Goal: Obtain resource: Obtain resource

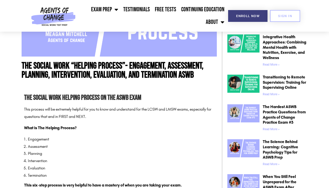
scroll to position [194, 0]
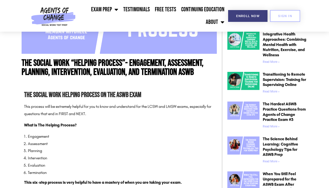
drag, startPoint x: 19, startPoint y: 58, endPoint x: 159, endPoint y: 117, distance: 152.1
click at [159, 117] on div "Get Free Resources! We'll let you know when new content is available and share …" at bounding box center [164, 94] width 329 height 188
drag, startPoint x: 20, startPoint y: 57, endPoint x: 119, endPoint y: 130, distance: 122.3
click at [121, 132] on div "Get Free Resources! We'll let you know when new content is available and share …" at bounding box center [164, 94] width 329 height 188
click at [22, 57] on div "Get Free Resources! We'll let you know when new content is available and share …" at bounding box center [164, 94] width 329 height 188
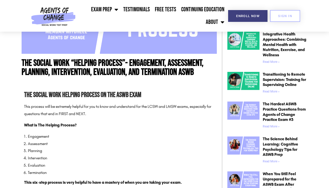
drag, startPoint x: 23, startPoint y: 57, endPoint x: 19, endPoint y: 59, distance: 4.4
click at [19, 59] on div "Get Free Resources! We'll let you know when new content is available and share …" at bounding box center [164, 94] width 329 height 188
drag, startPoint x: 22, startPoint y: 59, endPoint x: 19, endPoint y: 58, distance: 3.4
click at [19, 58] on div "Get Free Resources! We'll let you know when new content is available and share …" at bounding box center [164, 94] width 329 height 188
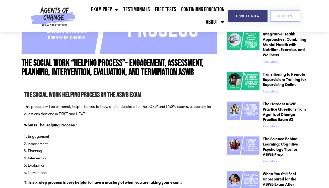
click at [21, 60] on div "Get Free Resources! We'll let you know when new content is available and share …" at bounding box center [164, 94] width 329 height 188
drag, startPoint x: 24, startPoint y: 60, endPoint x: 103, endPoint y: 118, distance: 98.7
click at [104, 119] on div "Get Free Resources! We'll let you know when new content is available and share …" at bounding box center [164, 94] width 329 height 188
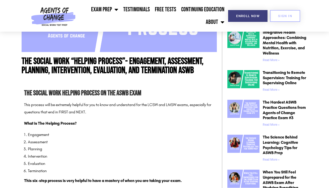
scroll to position [195, 0]
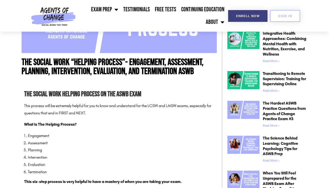
drag, startPoint x: 21, startPoint y: 57, endPoint x: 58, endPoint y: 71, distance: 38.8
click at [58, 71] on div "Get Free Resources! We'll let you know when new content is available and share …" at bounding box center [164, 94] width 329 height 188
drag, startPoint x: 79, startPoint y: 80, endPoint x: 52, endPoint y: 82, distance: 26.9
click at [52, 82] on div "Get Free Resources! We'll let you know when new content is available and share …" at bounding box center [164, 94] width 329 height 188
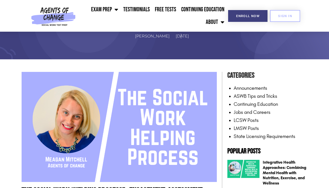
scroll to position [76, 0]
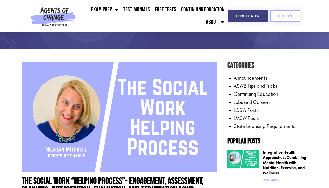
click at [251, 86] on div "Get Free Resources! We'll let you know when new content is available and share …" at bounding box center [164, 94] width 329 height 188
click at [231, 90] on div "Get Free Resources! We'll let you know when new content is available and share …" at bounding box center [164, 94] width 329 height 188
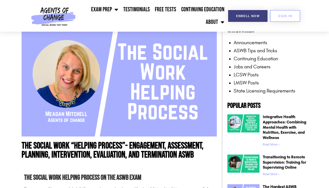
scroll to position [109, 0]
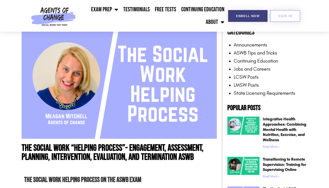
drag, startPoint x: 278, startPoint y: 51, endPoint x: 237, endPoint y: 51, distance: 41.7
click at [237, 51] on div "Get Free Resources! We'll let you know when new content is available and share …" at bounding box center [164, 94] width 329 height 188
drag, startPoint x: 233, startPoint y: 51, endPoint x: 264, endPoint y: 59, distance: 32.2
click at [264, 59] on div "Get Free Resources! We'll let you know when new content is available and share …" at bounding box center [164, 94] width 329 height 188
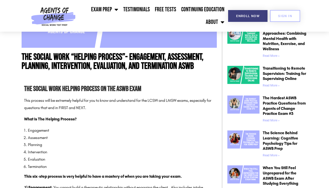
scroll to position [203, 0]
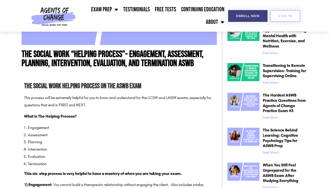
drag, startPoint x: 279, startPoint y: 8, endPoint x: 171, endPoint y: 115, distance: 152.4
click at [171, 115] on div "Get Free Resources! We'll let you know when new content is available and share …" at bounding box center [164, 94] width 329 height 188
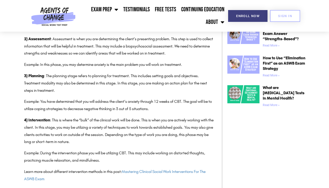
scroll to position [375, 0]
click at [14, 32] on div "Get Free Resources! We'll let you know when new content is available and share …" at bounding box center [164, 94] width 329 height 188
